Goal: Task Accomplishment & Management: Complete application form

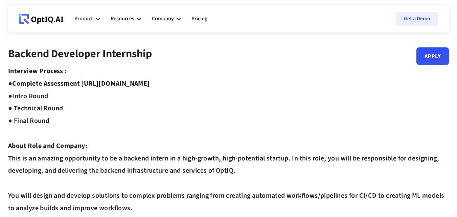
click at [84, 81] on strong "Complete Assessment [URL][DOMAIN_NAME] ●" at bounding box center [79, 90] width 142 height 22
copy strong "[URL][DOMAIN_NAME]"
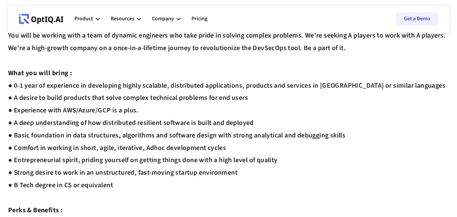
scroll to position [198, 0]
click at [160, 122] on div "Interview Process : ● Complete Assessment [URL][DOMAIN_NAME] ● Intro Round ● Te…" at bounding box center [228, 97] width 441 height 460
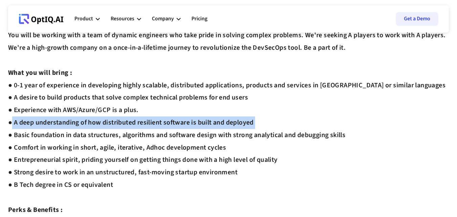
click at [160, 122] on div "Interview Process : ● Complete Assessment [URL][DOMAIN_NAME] ● Intro Round ● Te…" at bounding box center [228, 97] width 441 height 460
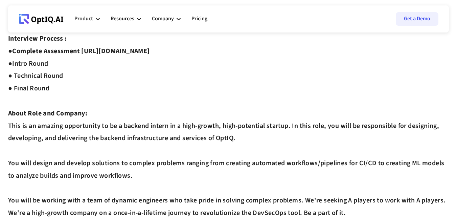
scroll to position [0, 0]
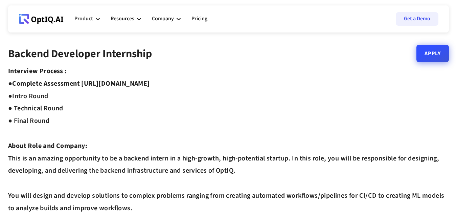
click at [432, 56] on link "Apply" at bounding box center [432, 54] width 32 height 18
